Goal: Task Accomplishment & Management: Use online tool/utility

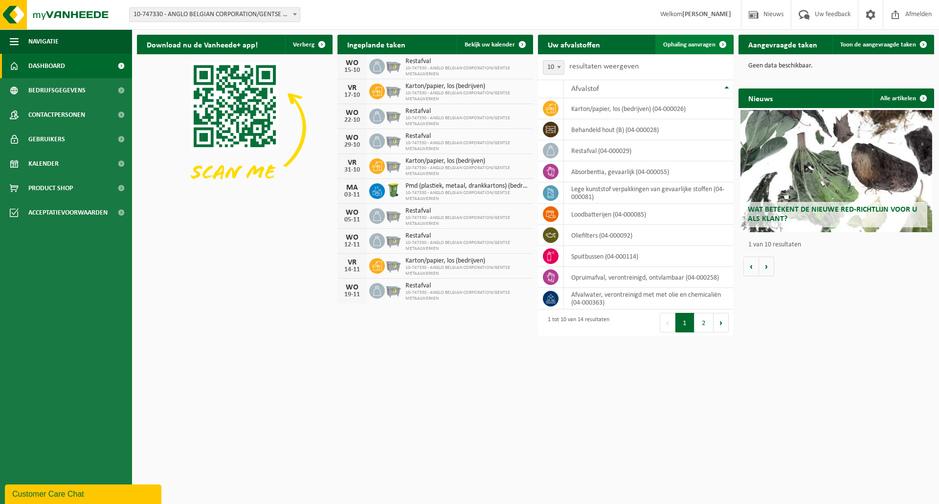
click at [686, 42] on span "Ophaling aanvragen" at bounding box center [689, 45] width 52 height 6
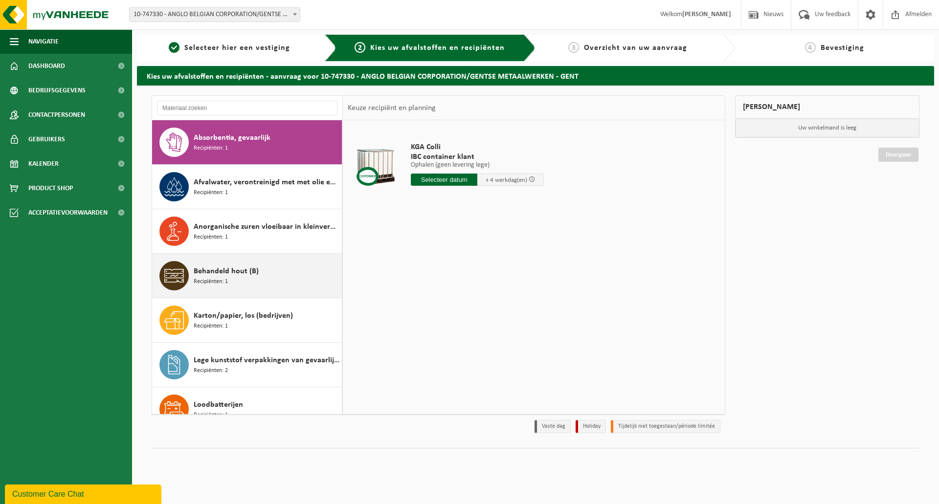
click at [278, 274] on div "Behandeld hout (B) Recipiënten: 1" at bounding box center [267, 275] width 146 height 29
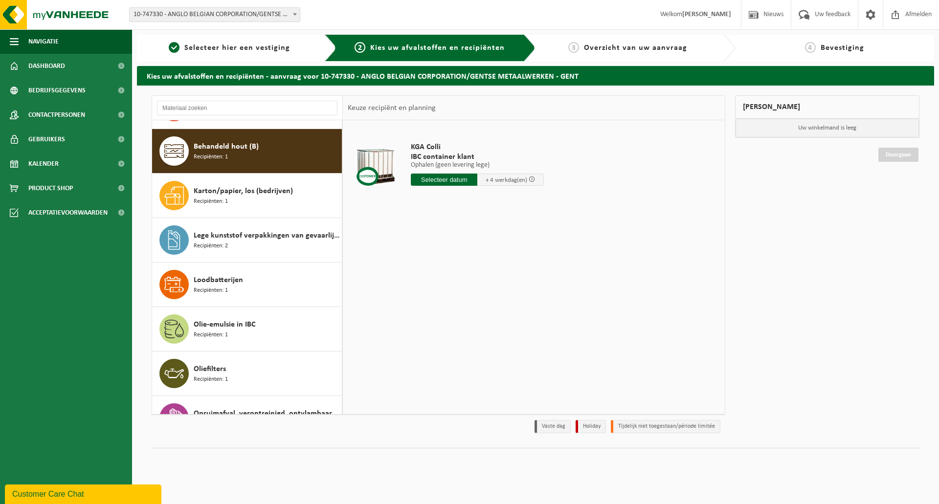
scroll to position [134, 0]
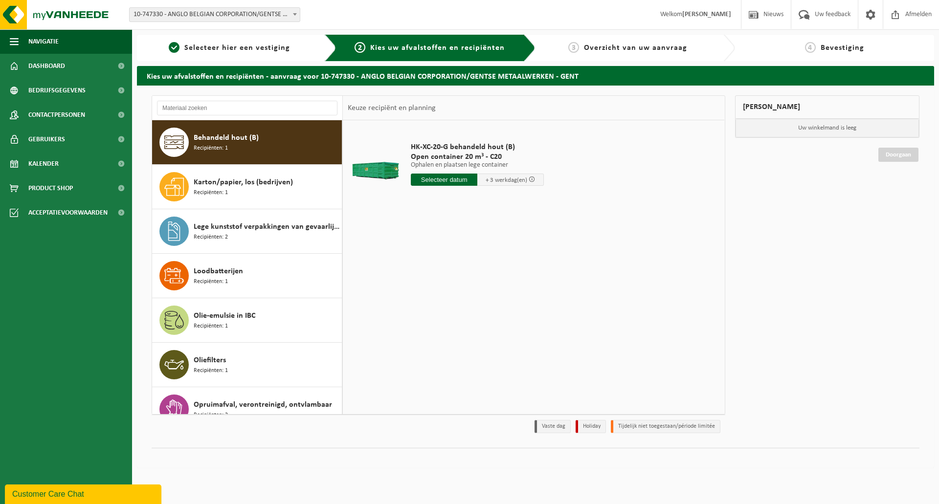
click at [452, 183] on input "text" at bounding box center [444, 180] width 67 height 12
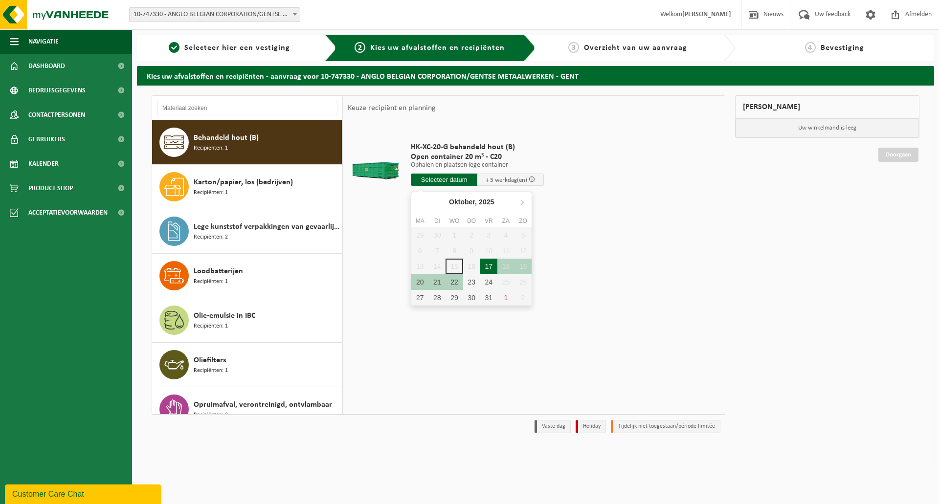
click at [489, 269] on div "17" at bounding box center [488, 267] width 17 height 16
type input "Van 2025-10-17"
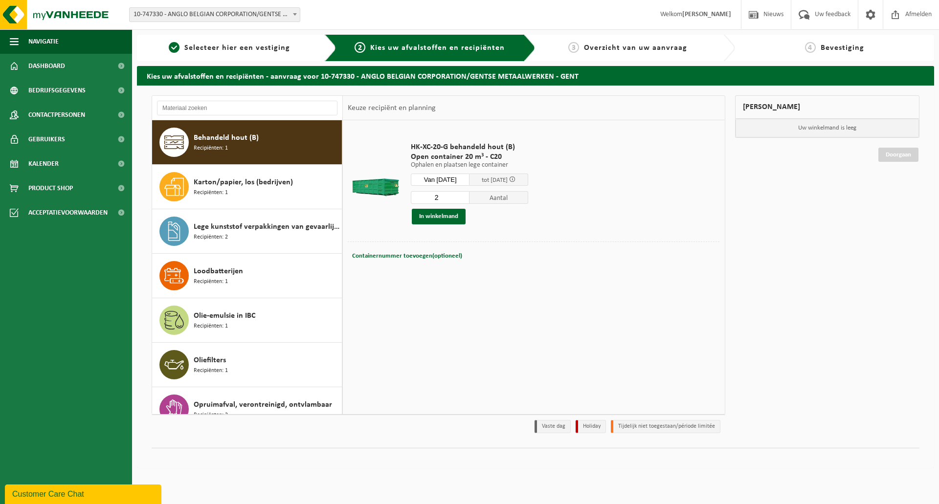
type input "2"
click at [469, 196] on input "2" at bounding box center [440, 197] width 59 height 13
click at [455, 214] on button "In winkelmand" at bounding box center [439, 217] width 54 height 16
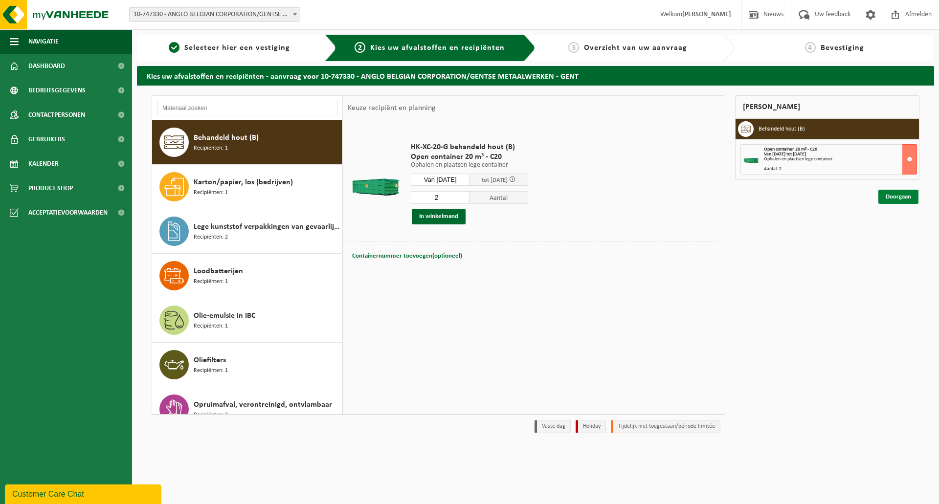
click at [890, 196] on link "Doorgaan" at bounding box center [898, 197] width 40 height 14
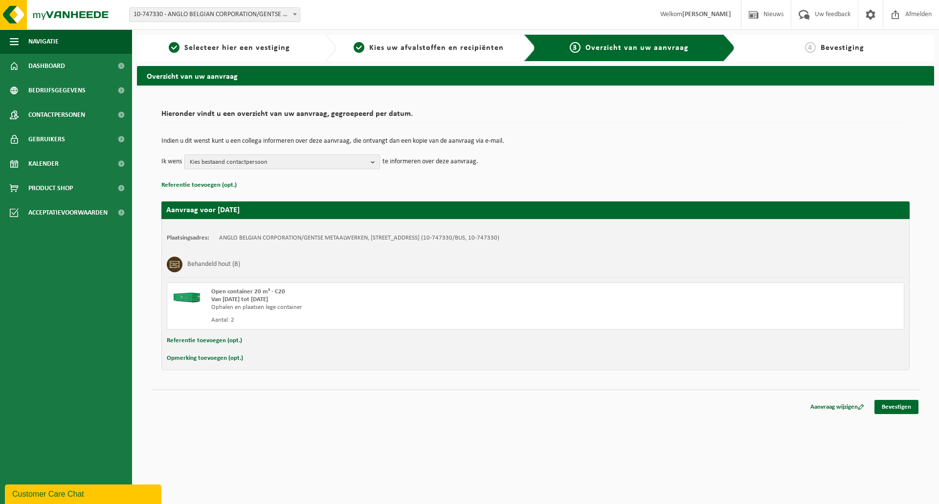
click at [322, 162] on span "Kies bestaand contactpersoon" at bounding box center [278, 162] width 177 height 15
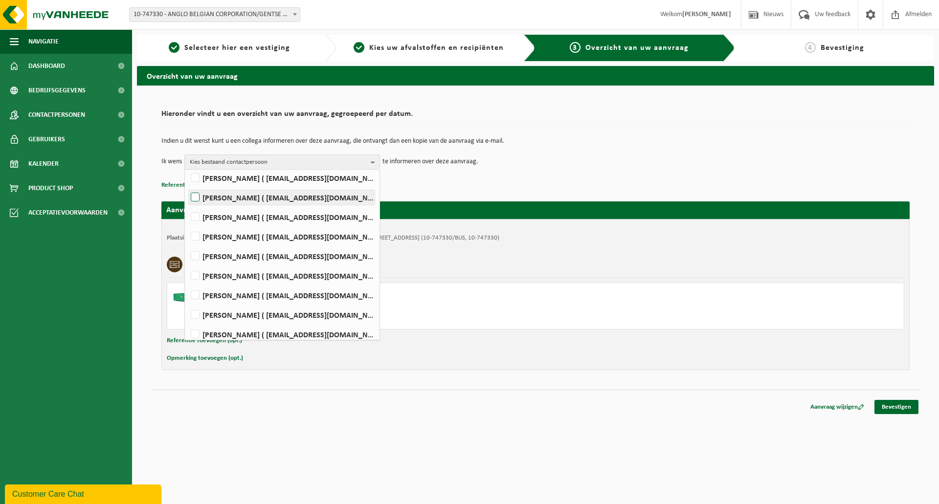
scroll to position [84, 0]
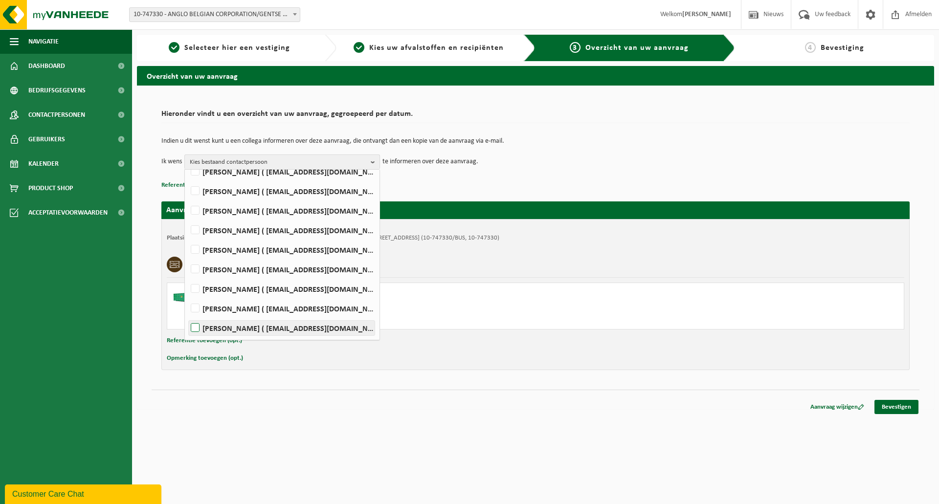
click at [346, 326] on label "STEFAAN WALDACK ( stw@abc-engines.com )" at bounding box center [282, 328] width 186 height 15
click at [187, 316] on input "STEFAAN WALDACK ( stw@abc-engines.com )" at bounding box center [187, 315] width 0 height 0
checkbox input "true"
click at [647, 164] on td "Ik wens STEFAAN WALDACK Alles selecteren Alles deselecteren DAVY DE BLOCK ( dad…" at bounding box center [535, 162] width 748 height 15
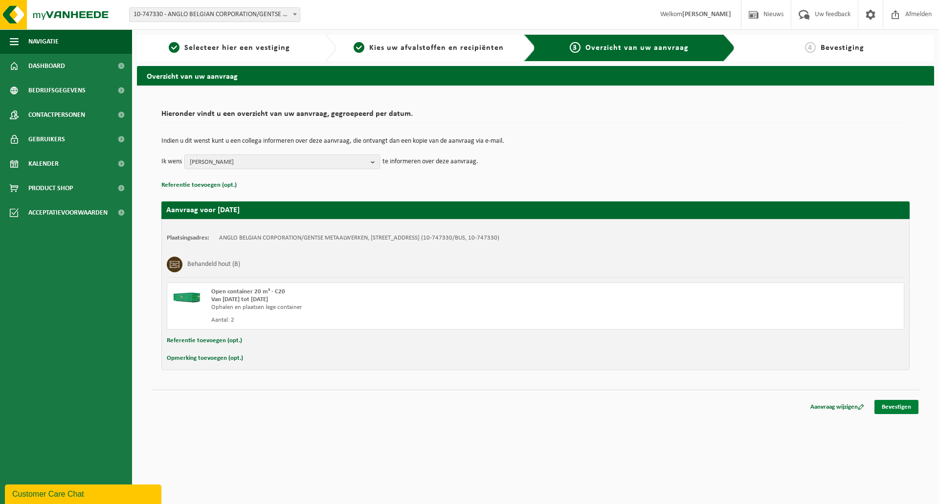
click at [885, 405] on link "Bevestigen" at bounding box center [896, 407] width 44 height 14
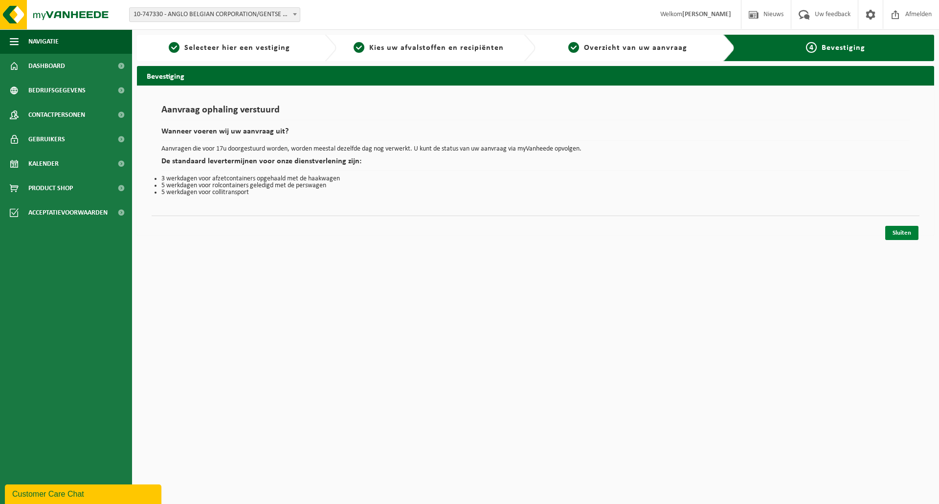
click at [893, 234] on link "Sluiten" at bounding box center [901, 233] width 33 height 14
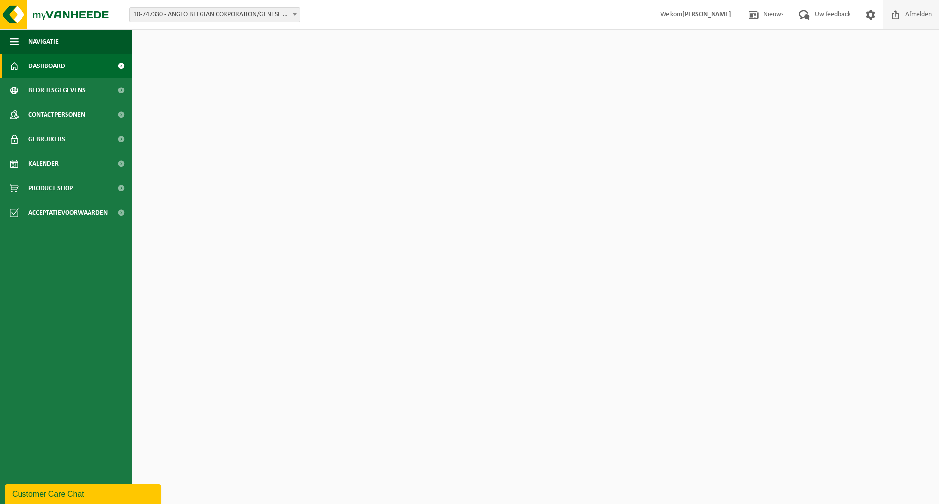
click at [908, 18] on span "Afmelden" at bounding box center [918, 14] width 31 height 29
